Goal: Transaction & Acquisition: Subscribe to service/newsletter

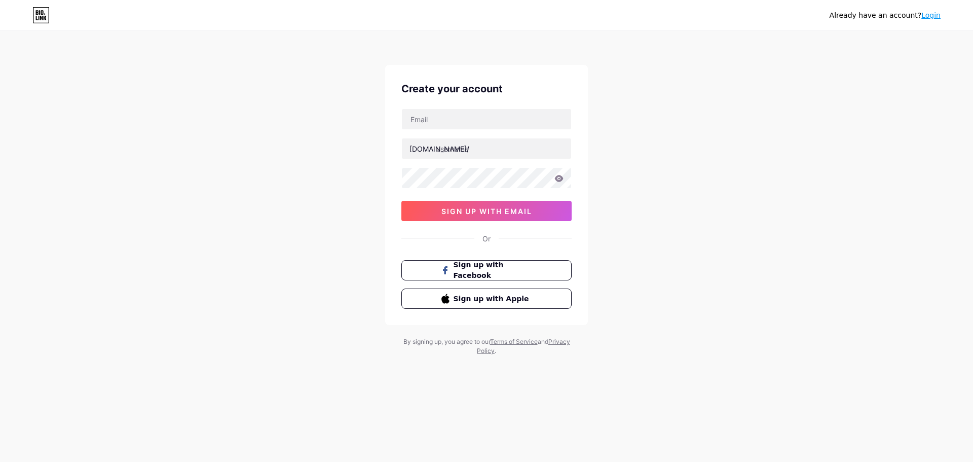
click at [458, 108] on div at bounding box center [487, 118] width 170 height 21
click at [453, 121] on input "text" at bounding box center [486, 119] width 169 height 20
type input "[EMAIL_ADDRESS][DOMAIN_NAME]"
type input "krauwlr"
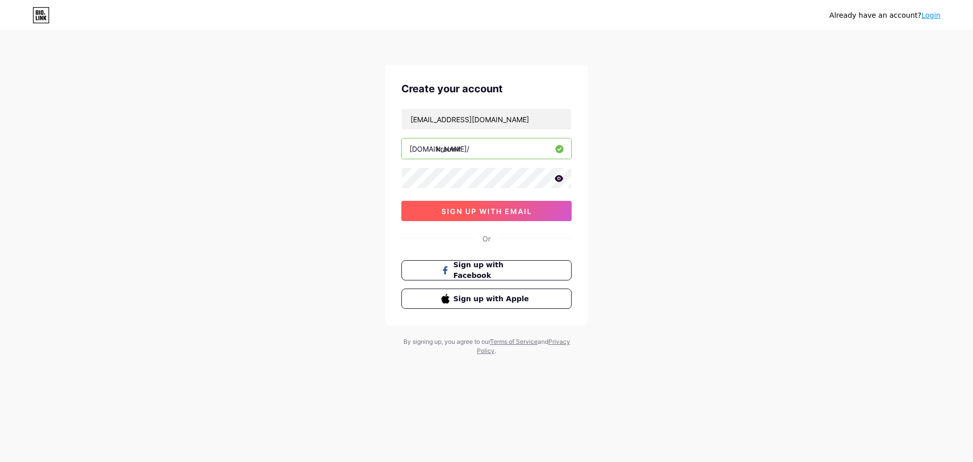
click at [489, 209] on span "sign up with email" at bounding box center [487, 211] width 91 height 9
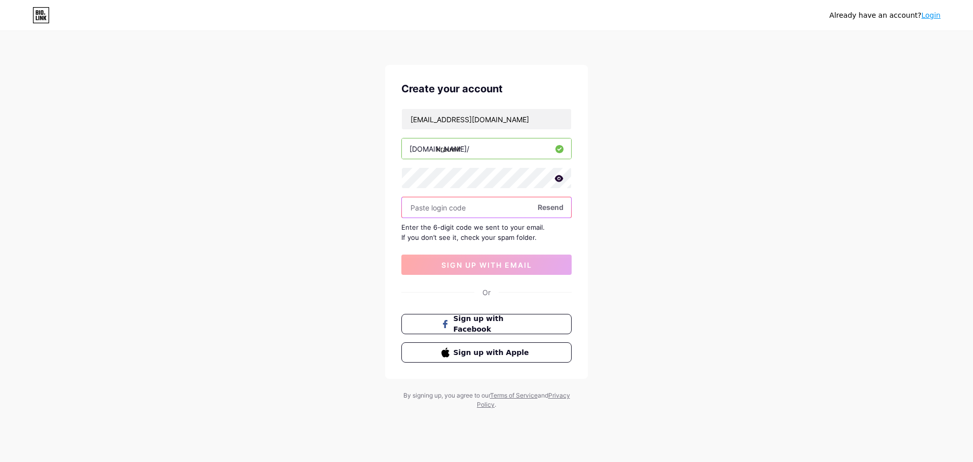
paste input "556513"
type input "556513"
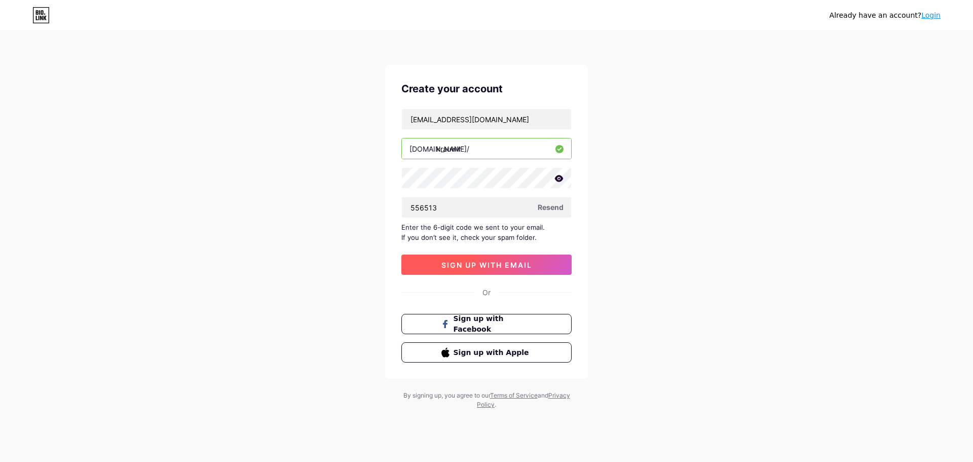
click at [486, 263] on span "sign up with email" at bounding box center [487, 265] width 91 height 9
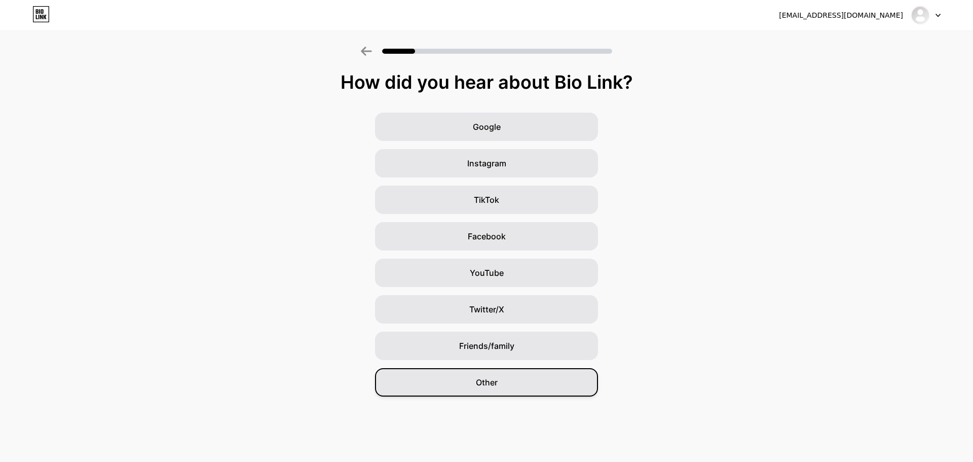
click at [497, 377] on span "Other" at bounding box center [487, 382] width 22 height 12
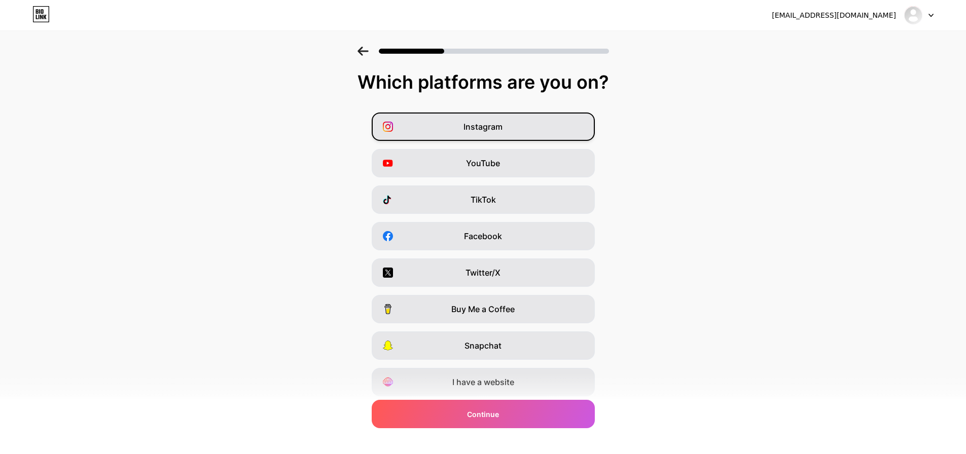
click at [514, 123] on div "Instagram" at bounding box center [483, 127] width 223 height 28
click at [496, 156] on div "YouTube" at bounding box center [483, 163] width 223 height 28
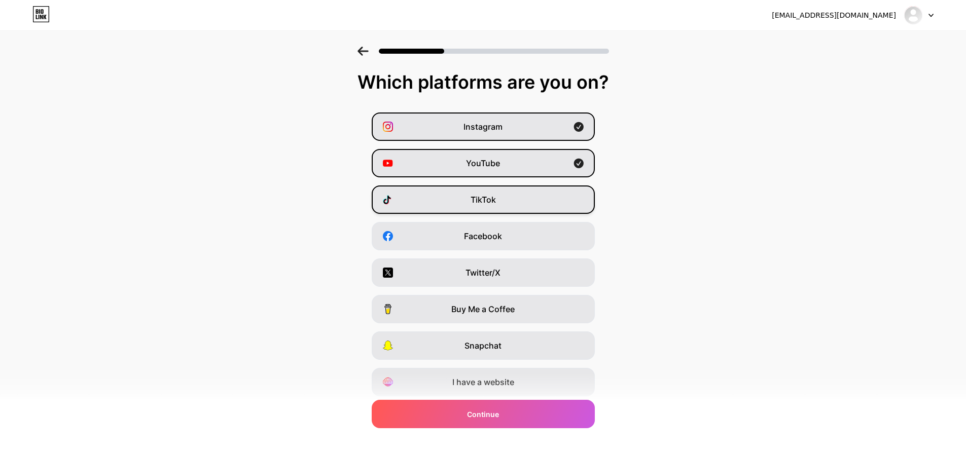
click at [496, 201] on span "TikTok" at bounding box center [482, 200] width 25 height 12
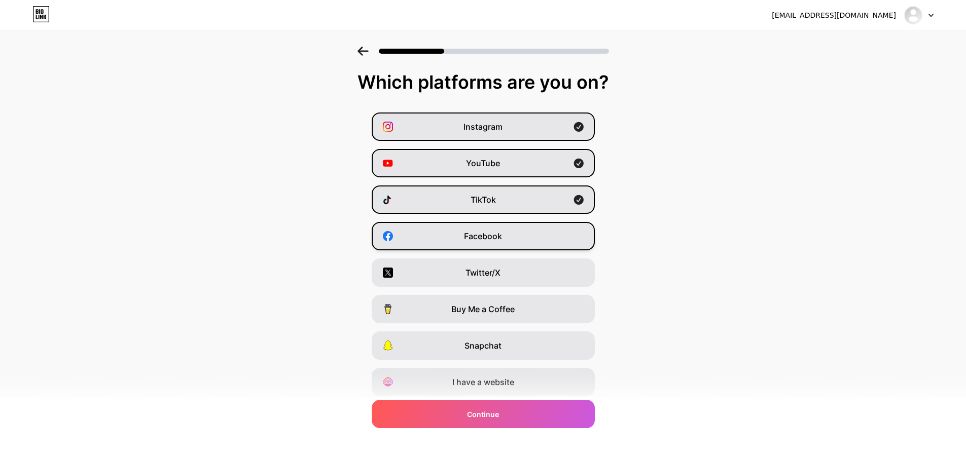
click at [479, 232] on span "Facebook" at bounding box center [483, 236] width 38 height 12
click at [484, 270] on span "Twitter/X" at bounding box center [482, 273] width 35 height 12
click at [527, 237] on div "Facebook" at bounding box center [483, 236] width 223 height 28
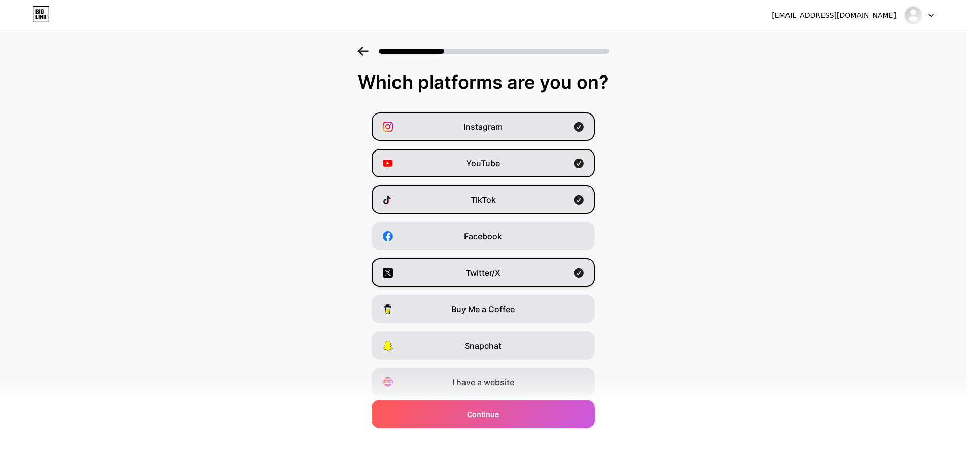
click at [512, 272] on div "Twitter/X" at bounding box center [483, 273] width 223 height 28
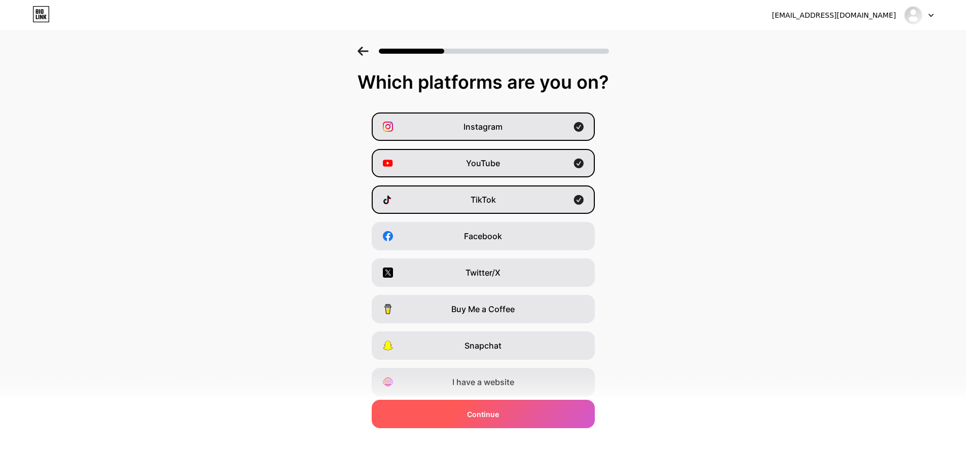
click at [502, 413] on div "Continue" at bounding box center [483, 414] width 223 height 28
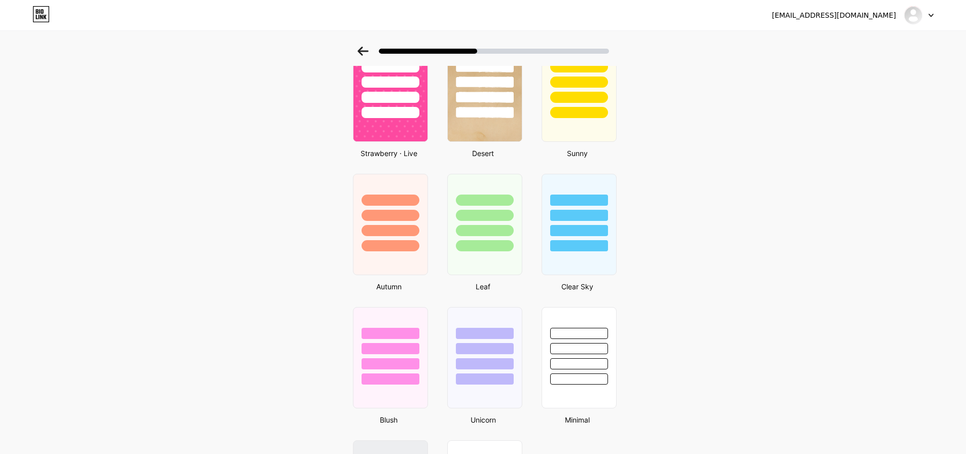
scroll to position [753, 0]
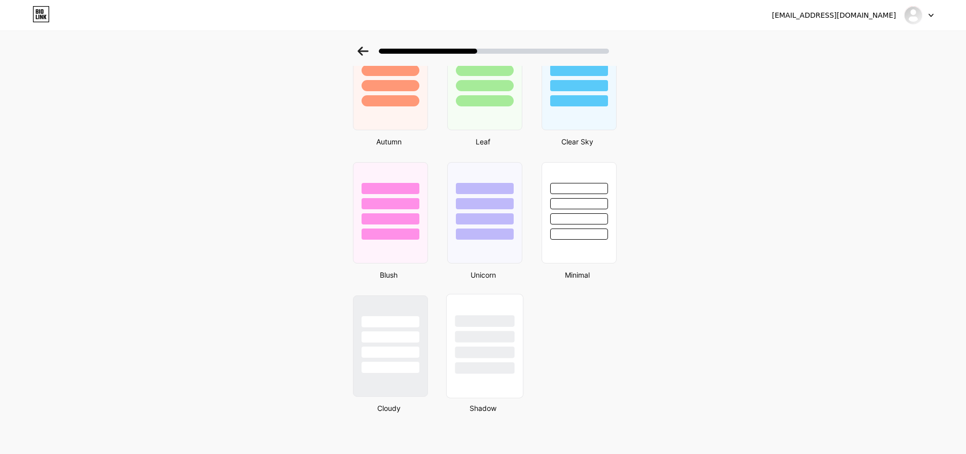
click at [492, 322] on div at bounding box center [484, 321] width 59 height 12
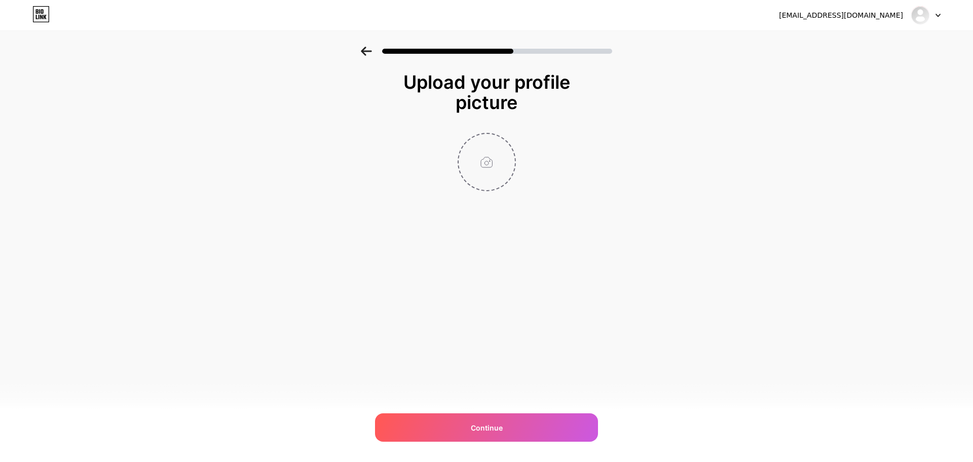
click at [490, 171] on input "file" at bounding box center [487, 162] width 56 height 56
type input "C:\fakepath\Krauwlr-Avatar (2).png"
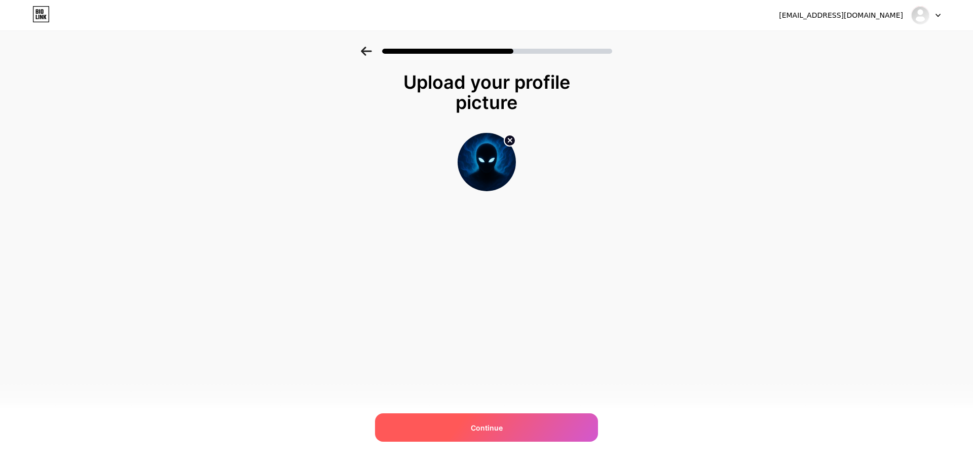
click at [493, 420] on div "Continue" at bounding box center [486, 427] width 223 height 28
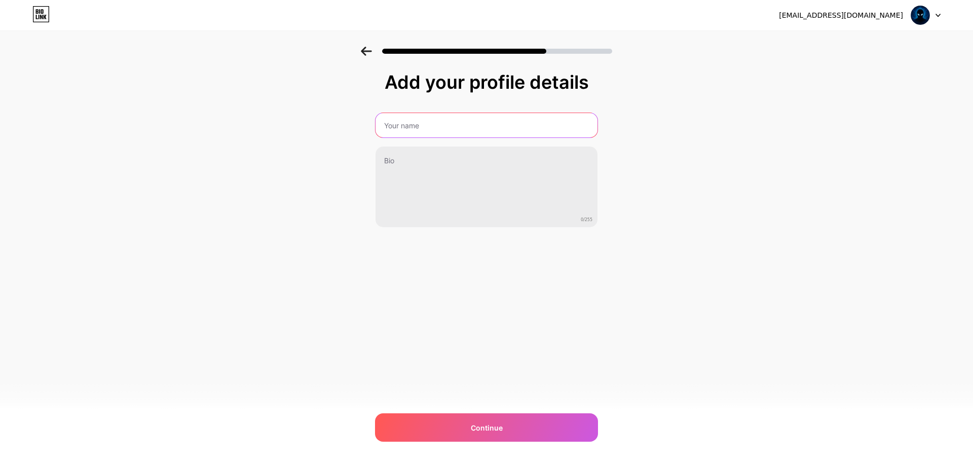
click at [451, 130] on input "text" at bounding box center [487, 125] width 222 height 24
type input "Krauwlr"
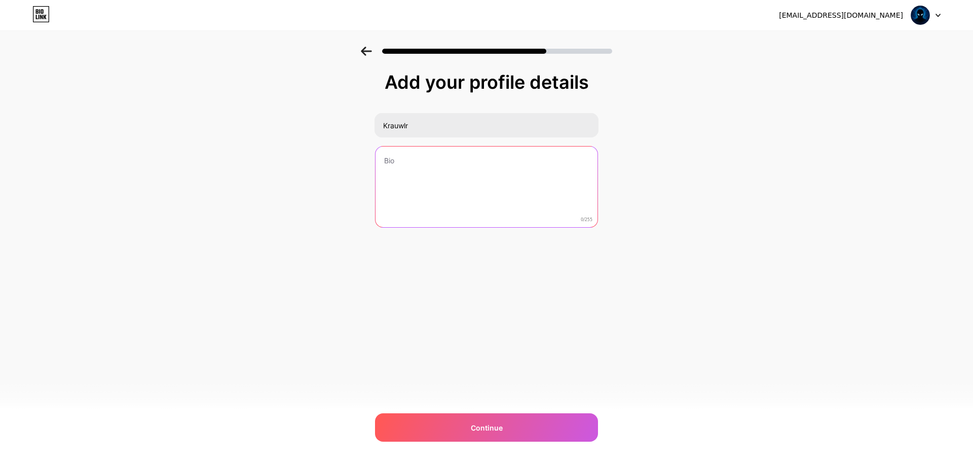
click at [403, 208] on textarea at bounding box center [487, 188] width 222 height 82
paste textarea "What if your favorite Moroccan song didn’t sound the way you remember it?"
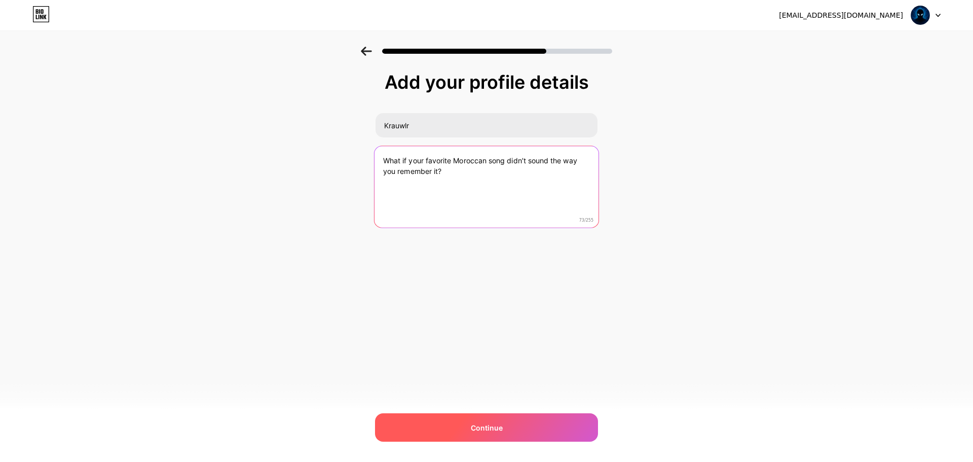
type textarea "What if your favorite Moroccan song didn’t sound the way you remember it?"
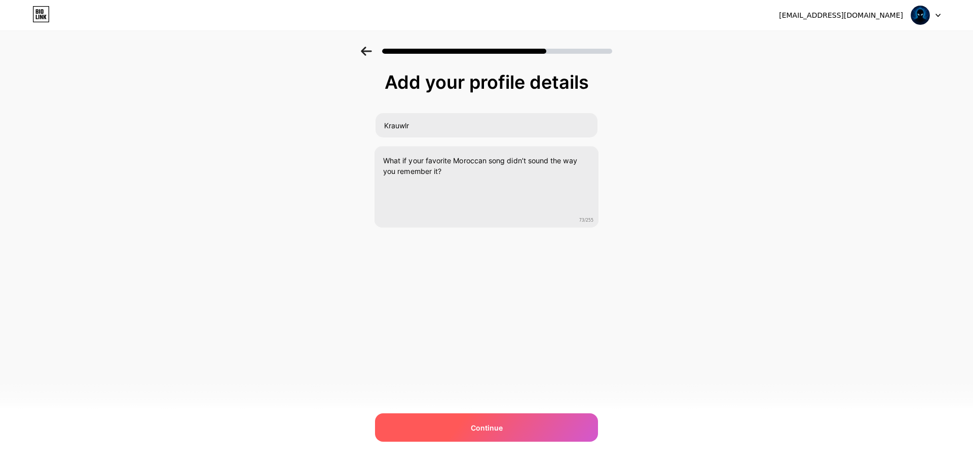
click at [513, 434] on div "Continue" at bounding box center [486, 427] width 223 height 28
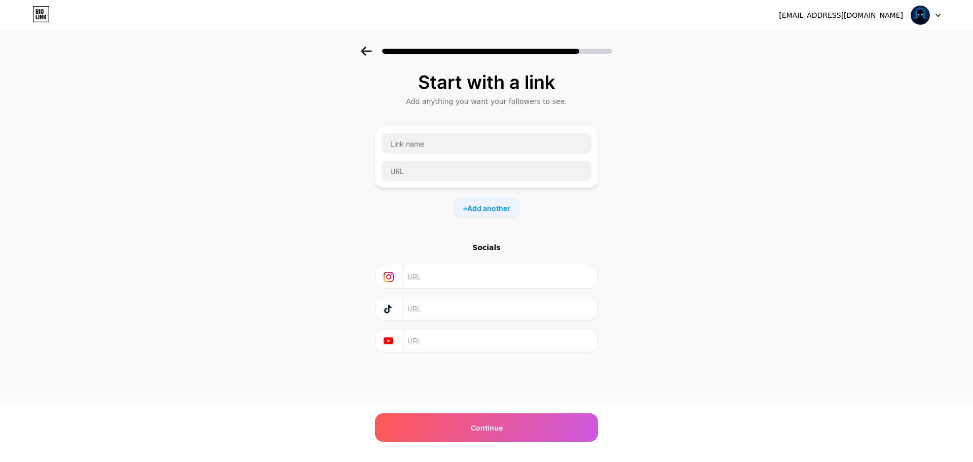
click at [456, 274] on input "text" at bounding box center [500, 276] width 184 height 23
type input "https://www.tiktok.com/@krauwlr"
paste input "https://www.tiktok.com/@krauwlr"
type input "https://www.tiktok.com/@krauwlr"
paste input "https://www.tiktok.com/@krauwlr"
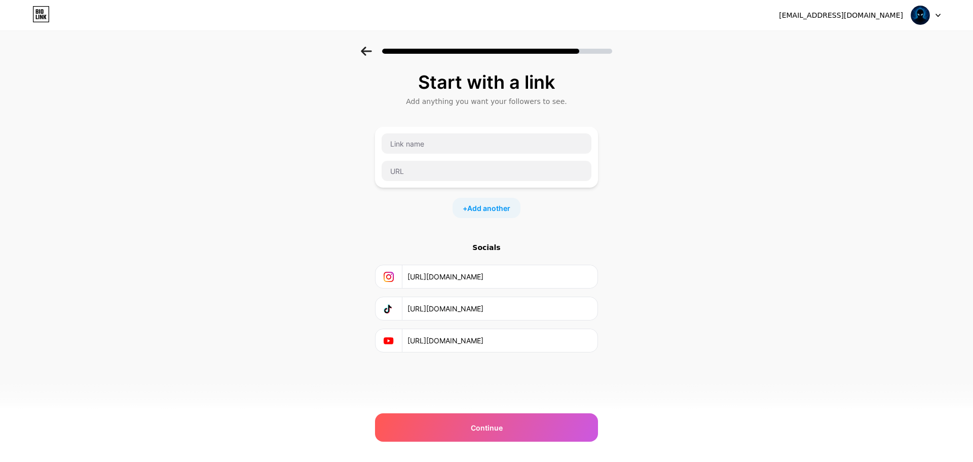
click at [457, 337] on input "https://www.tiktok.com/@krauwlr" at bounding box center [500, 340] width 184 height 23
type input "https://www.youtube.com/@krauwlr"
click at [495, 276] on input "https://www.tiktok.com/@krauwlr" at bounding box center [500, 276] width 184 height 23
click at [460, 278] on input "https://www.tiktok.com/krauwlr" at bounding box center [500, 276] width 184 height 23
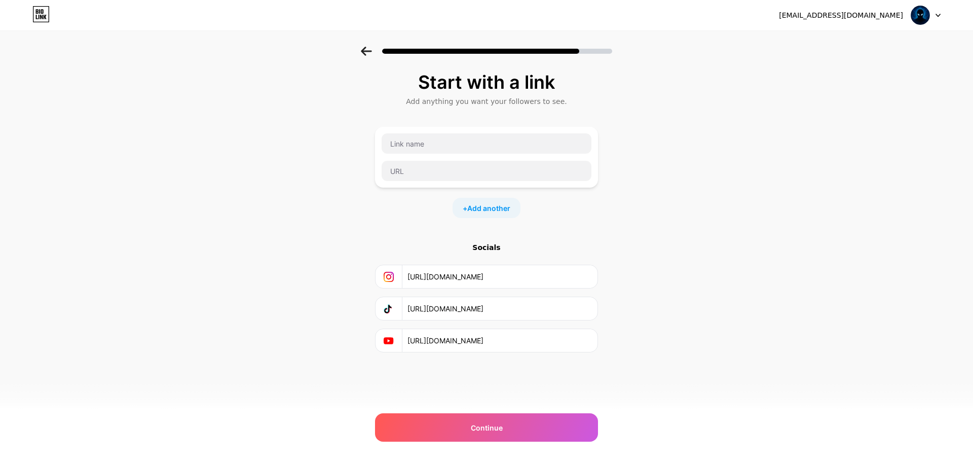
click at [460, 278] on input "https://www.tiktok.com/krauwlr" at bounding box center [500, 276] width 184 height 23
type input "https://www.instagram.com/krauwlr"
click at [633, 365] on div "Start with a link Add anything you want your followers to see. + Add another So…" at bounding box center [486, 225] width 973 height 356
click at [507, 431] on div "Continue" at bounding box center [486, 427] width 223 height 28
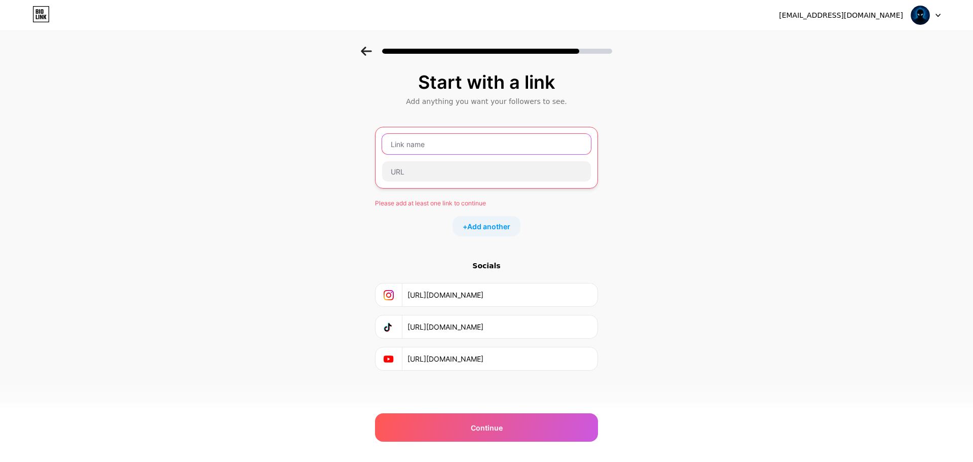
click at [423, 141] on input "text" at bounding box center [486, 144] width 209 height 20
click at [474, 225] on span "Add another" at bounding box center [488, 226] width 43 height 11
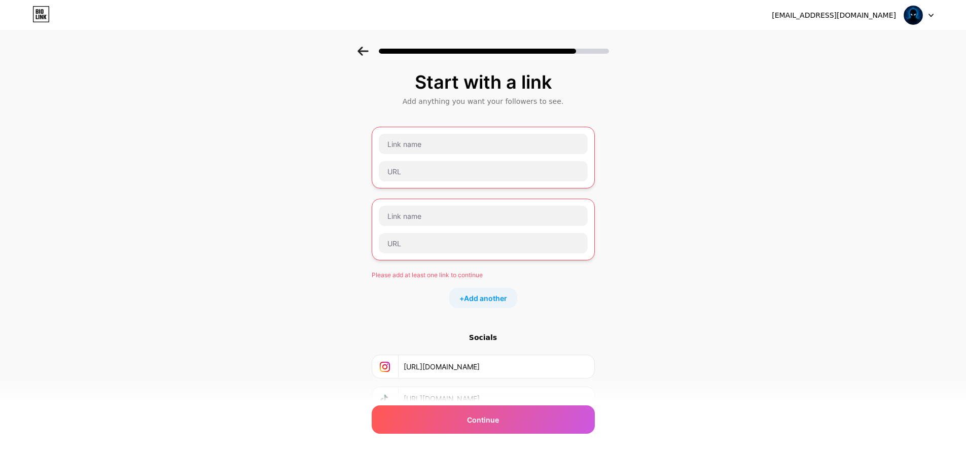
click at [491, 260] on div at bounding box center [483, 230] width 223 height 62
click at [502, 137] on input "text" at bounding box center [483, 144] width 209 height 20
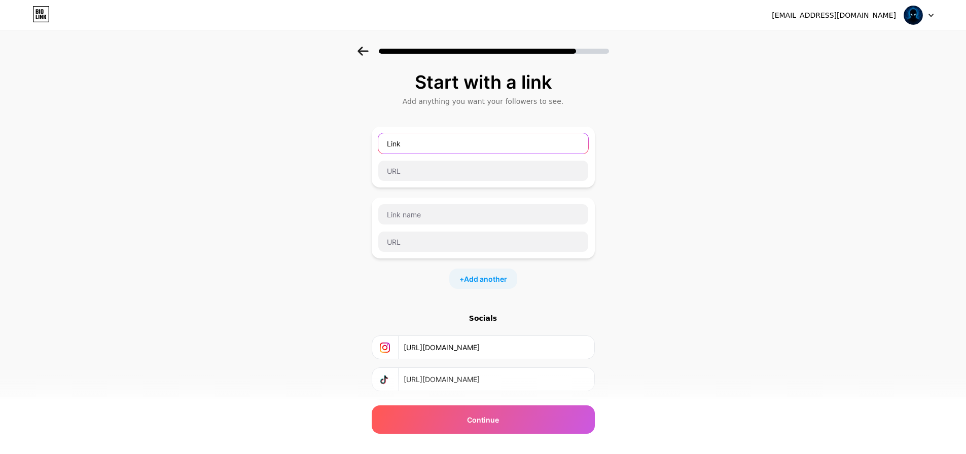
type input "Link"
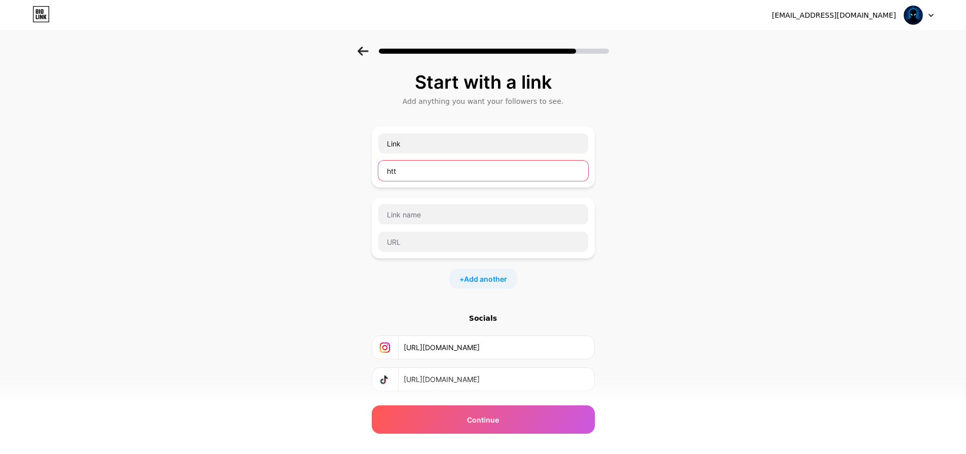
paste input "ps://www.tiktok.com/@krauwlr"
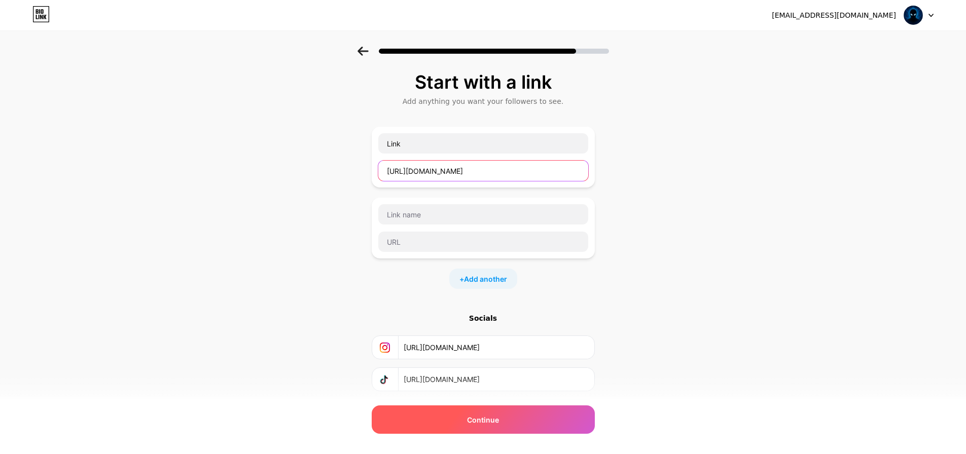
type input "https://www.tiktok.com/@krauwlr"
click at [504, 410] on div "Continue" at bounding box center [483, 420] width 223 height 28
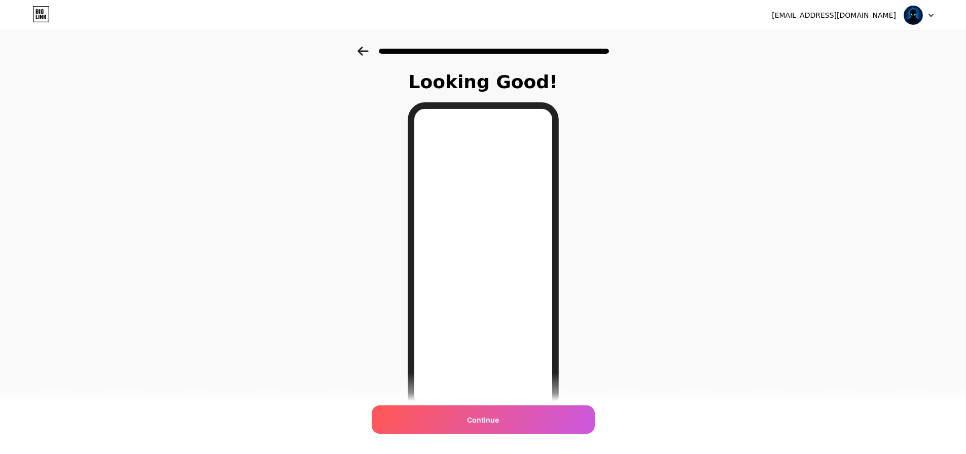
scroll to position [55, 0]
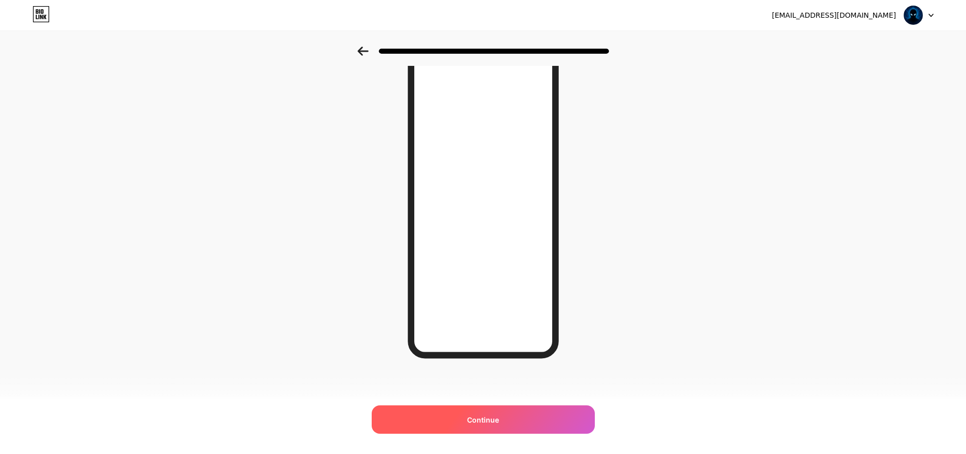
click at [526, 415] on div "Continue" at bounding box center [483, 420] width 223 height 28
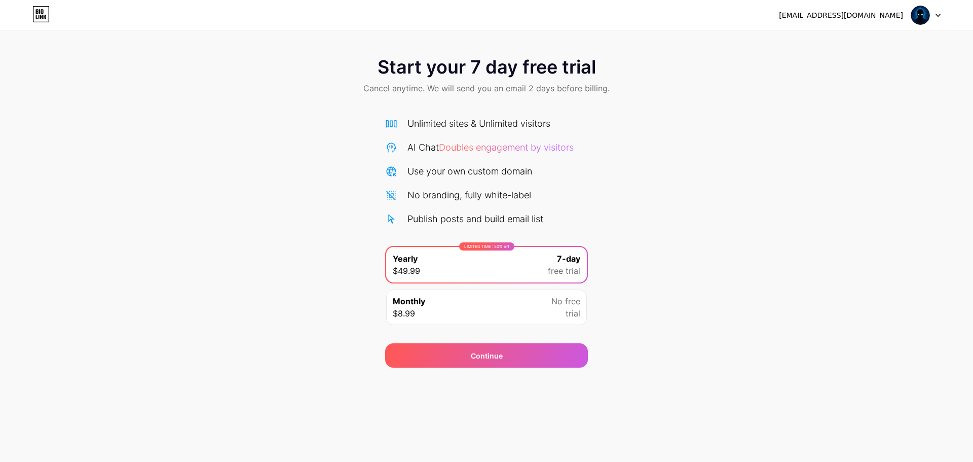
click at [488, 307] on div "Monthly $8.99 No free trial" at bounding box center [486, 306] width 201 height 35
click at [894, 12] on div "[EMAIL_ADDRESS][DOMAIN_NAME]" at bounding box center [841, 15] width 124 height 11
click at [922, 10] on img at bounding box center [920, 15] width 19 height 19
click at [941, 11] on div "krauwlr@gmail.com Logout" at bounding box center [486, 15] width 973 height 18
